Goal: Use online tool/utility: Utilize a website feature to perform a specific function

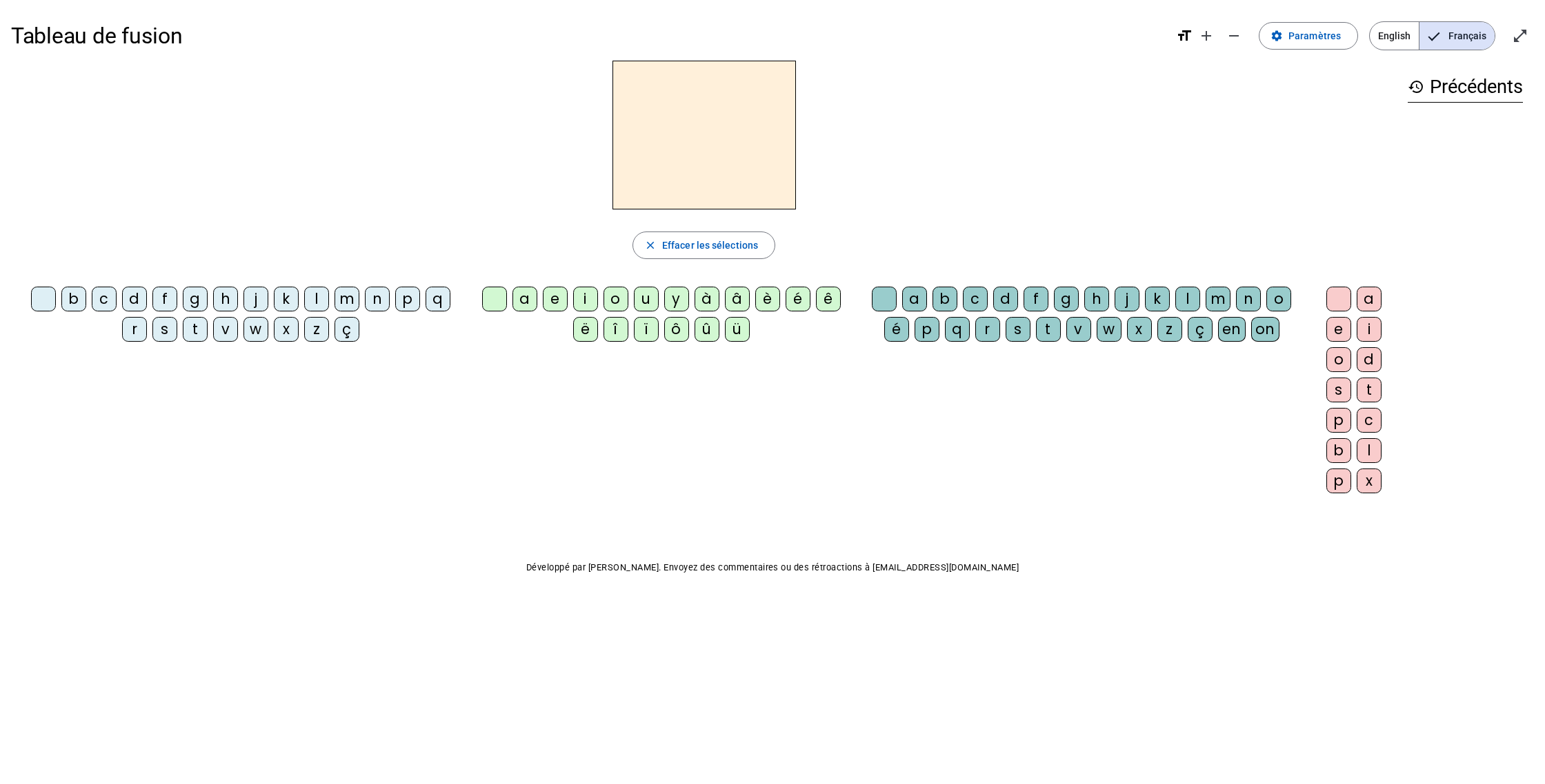
click at [126, 291] on div "d" at bounding box center [134, 299] width 25 height 25
click at [646, 294] on div "u" at bounding box center [646, 299] width 25 height 25
click at [189, 331] on div "t" at bounding box center [195, 329] width 25 height 25
click at [530, 291] on div "a" at bounding box center [525, 299] width 25 height 25
click at [554, 301] on div "e" at bounding box center [555, 299] width 25 height 25
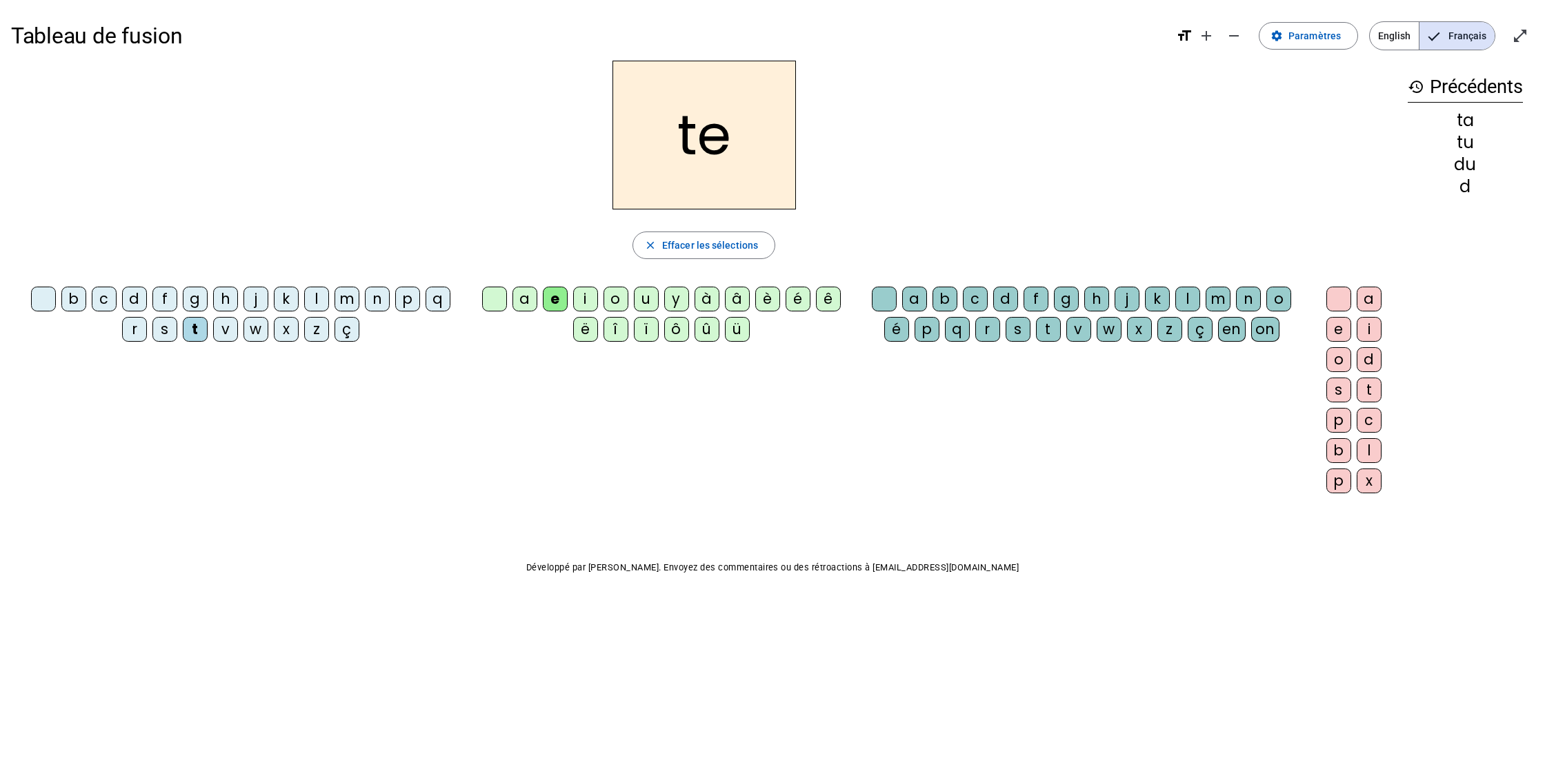
click at [129, 296] on div "d" at bounding box center [134, 299] width 25 height 25
click at [247, 298] on div "j" at bounding box center [256, 299] width 25 height 25
click at [339, 301] on div "m" at bounding box center [347, 299] width 25 height 25
click at [515, 297] on div "a" at bounding box center [525, 299] width 25 height 25
click at [827, 293] on div "l" at bounding box center [1187, 299] width 25 height 25
